Goal: Register for event/course

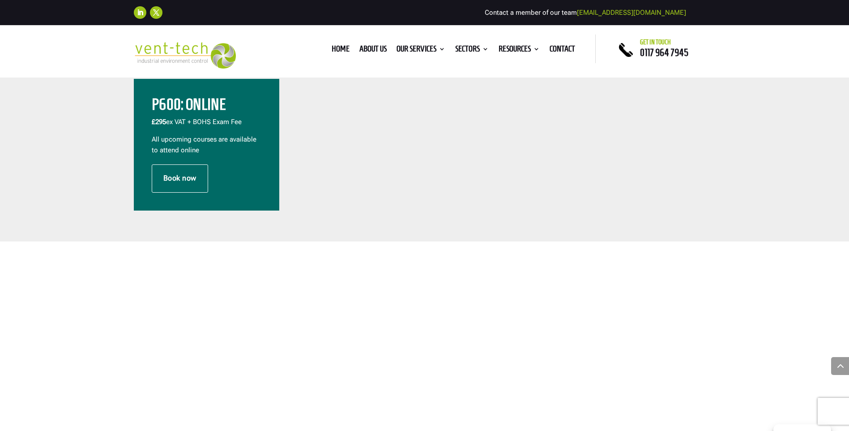
scroll to position [269, 0]
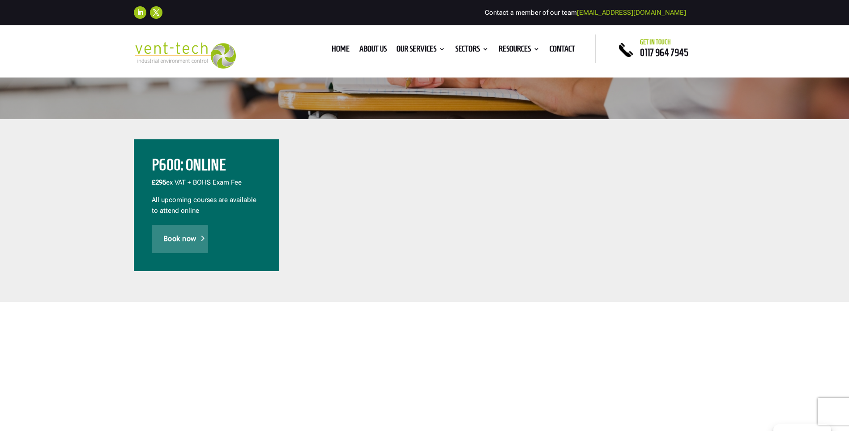
click at [183, 235] on link "Book now" at bounding box center [180, 239] width 56 height 28
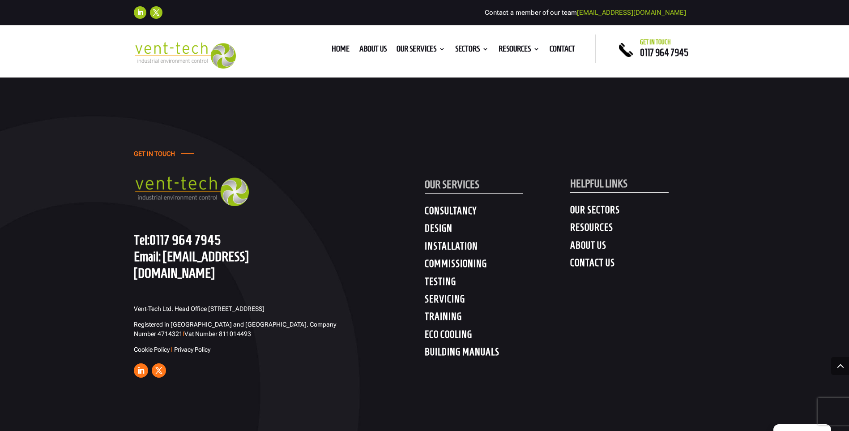
scroll to position [3402, 0]
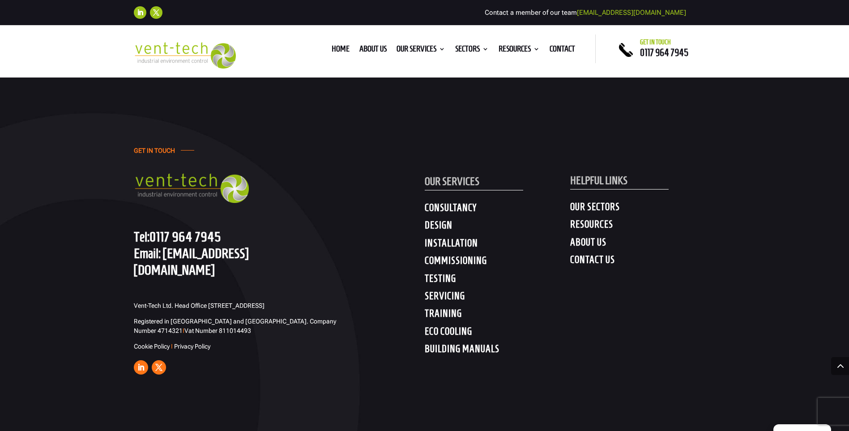
click at [443, 307] on h4 "TRAINING" at bounding box center [497, 315] width 145 height 16
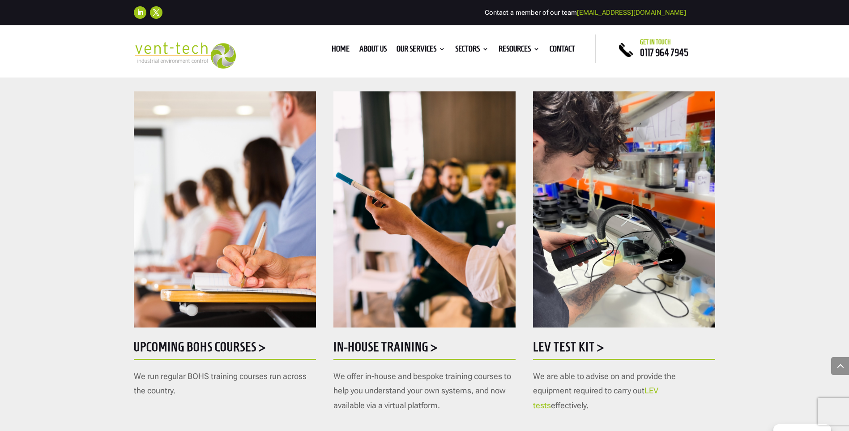
scroll to position [448, 0]
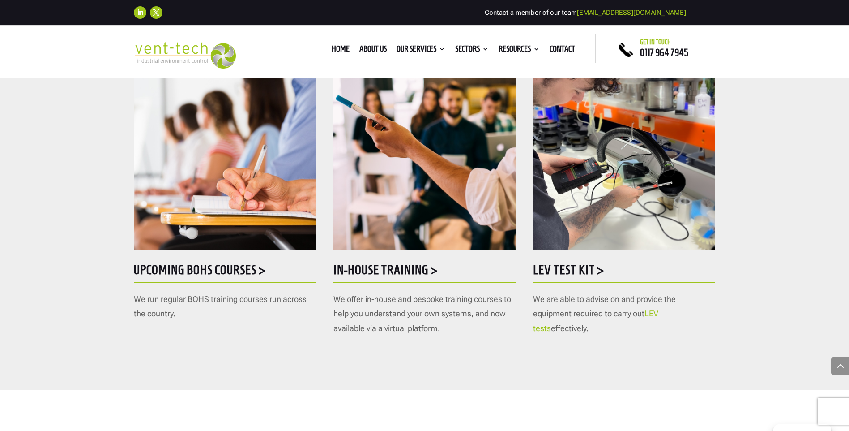
click at [231, 264] on h5 "Upcoming BOHS courses >" at bounding box center [225, 271] width 182 height 17
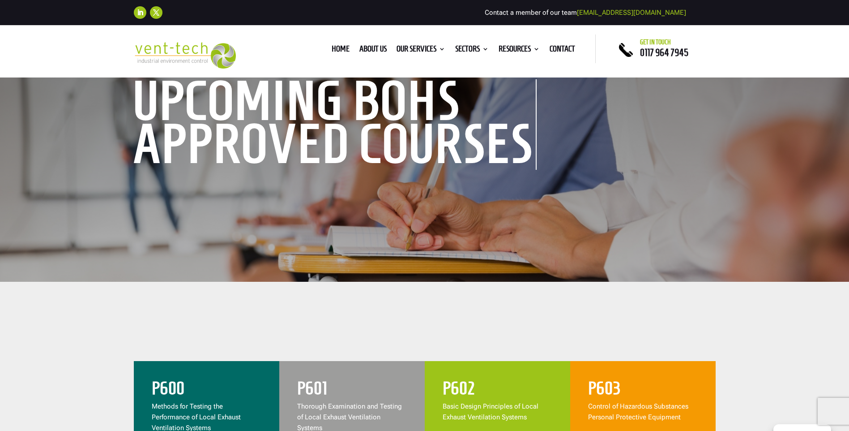
scroll to position [313, 0]
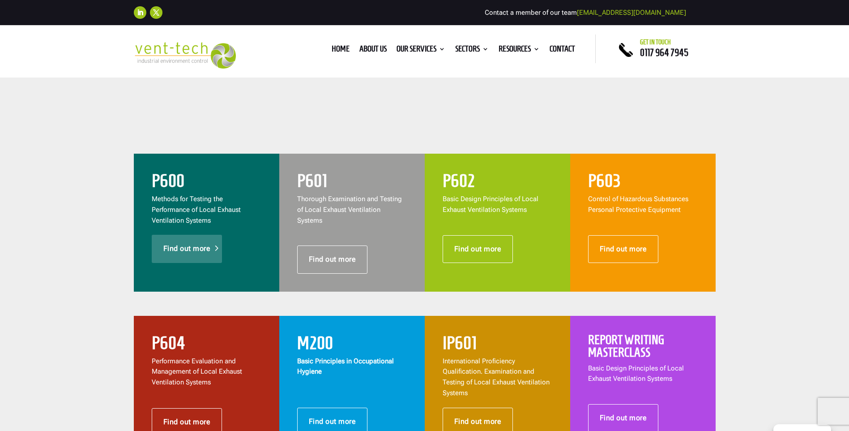
click at [177, 247] on link "Find out more" at bounding box center [187, 249] width 71 height 28
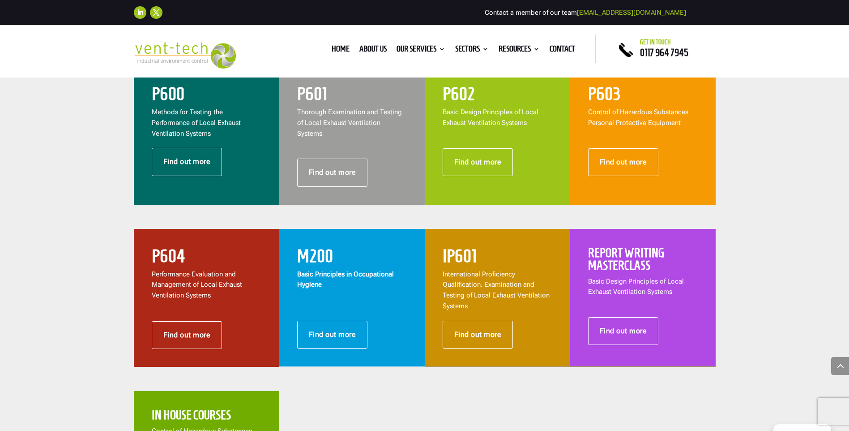
scroll to position [403, 0]
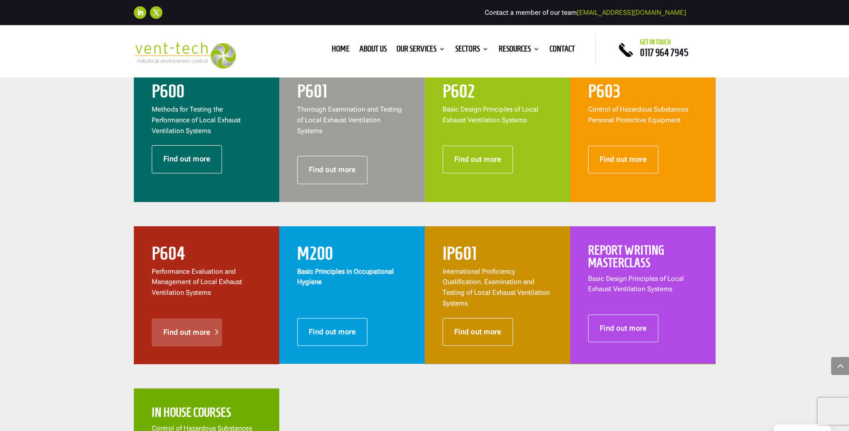
click at [191, 318] on link "Find out more" at bounding box center [187, 332] width 71 height 28
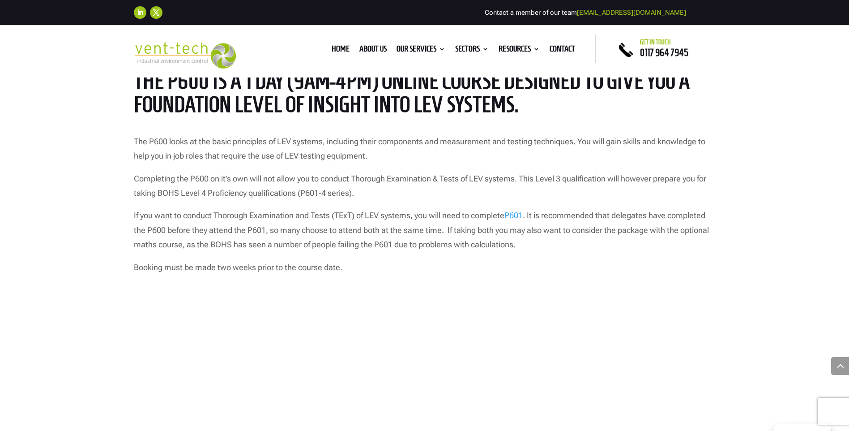
scroll to position [716, 0]
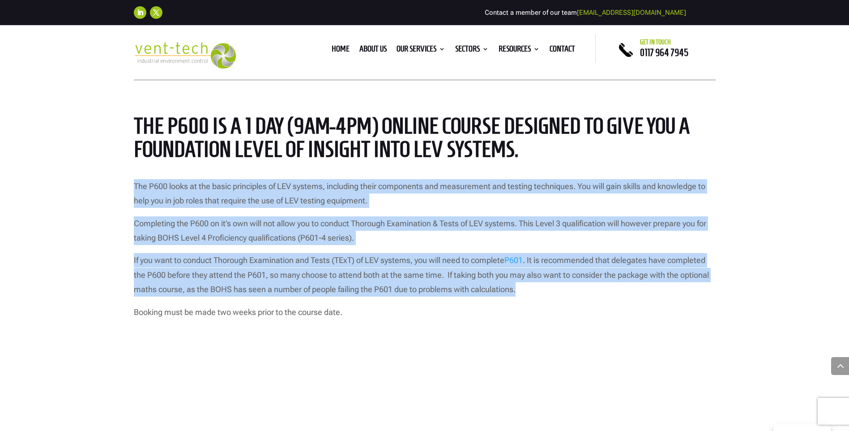
drag, startPoint x: 127, startPoint y: 177, endPoint x: 518, endPoint y: 289, distance: 407.4
click at [518, 289] on div "P600 – Methods for Testing the Performance of LEV Systems Course Overview: The …" at bounding box center [424, 305] width 849 height 629
drag, startPoint x: 518, startPoint y: 289, endPoint x: 495, endPoint y: 287, distance: 23.4
copy div "The P600 looks at the basic principles of LEV systems, including their componen…"
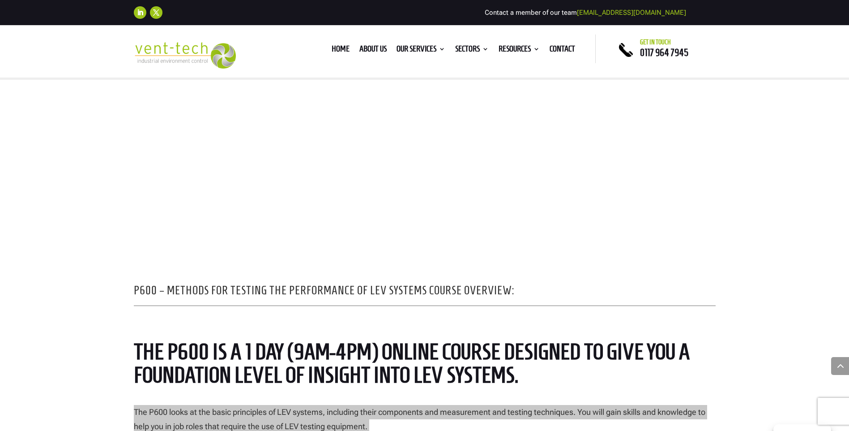
scroll to position [448, 0]
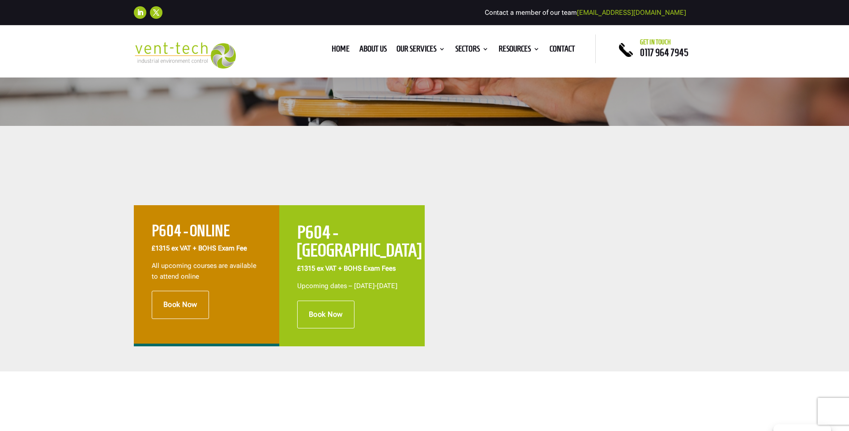
scroll to position [313, 0]
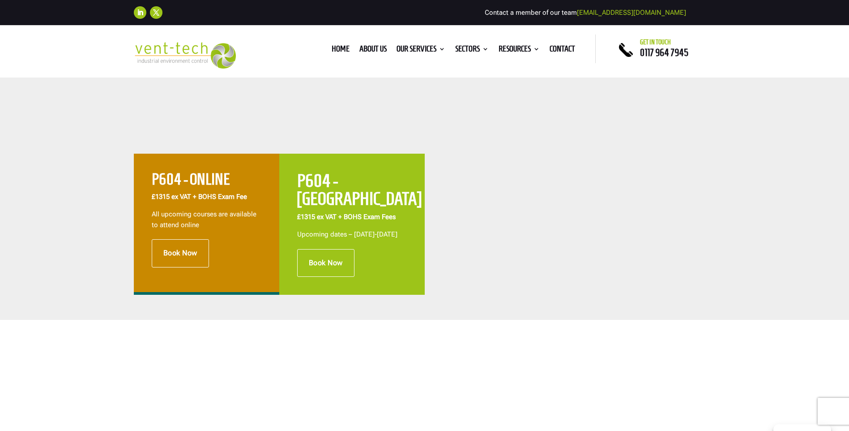
click at [340, 182] on h2 "P604 - [GEOGRAPHIC_DATA]" at bounding box center [352, 191] width 110 height 40
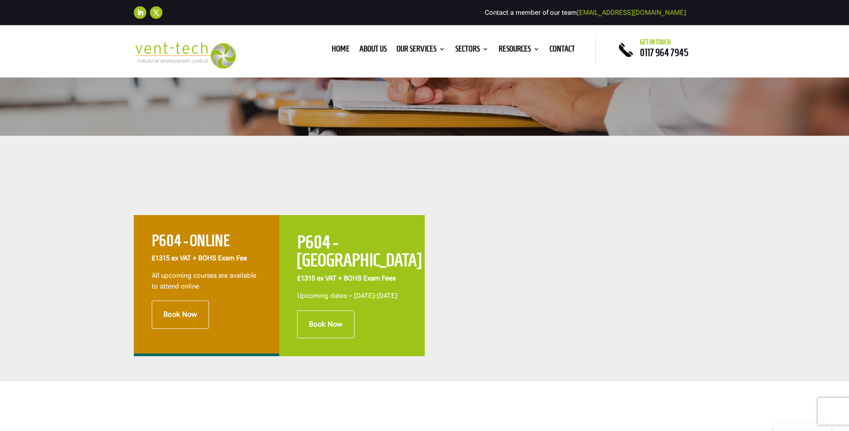
scroll to position [90, 0]
